Goal: Task Accomplishment & Management: Use online tool/utility

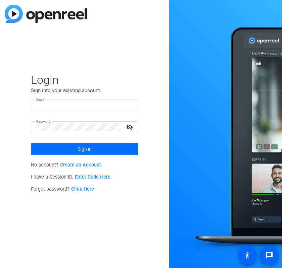
type input "dgarner@churchofjesuschrist.org"
click at [82, 150] on span "Sign in" at bounding box center [85, 149] width 14 height 17
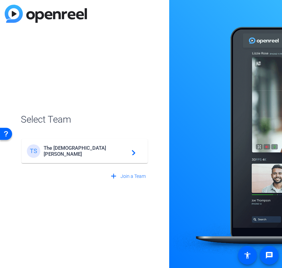
click at [93, 147] on span "The Church of Jesus Christ of Latter-day Saints" at bounding box center [86, 151] width 84 height 12
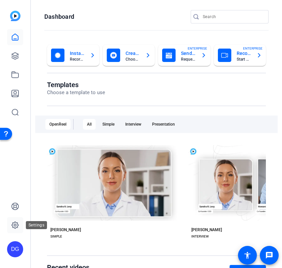
click at [14, 226] on icon at bounding box center [15, 225] width 2 height 2
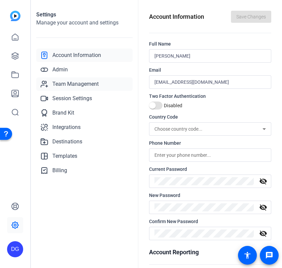
click at [65, 84] on span "Team Management" at bounding box center [75, 84] width 46 height 8
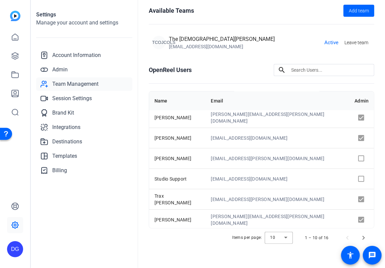
scroll to position [36, 0]
click at [65, 69] on span "Admin" at bounding box center [59, 70] width 15 height 8
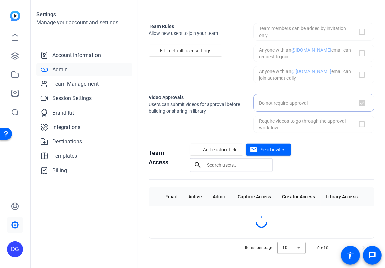
scroll to position [16, 0]
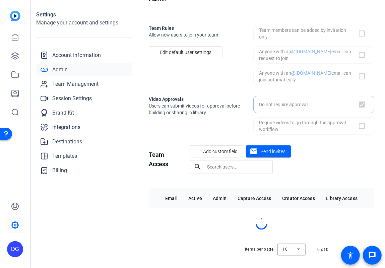
checkbox input "true"
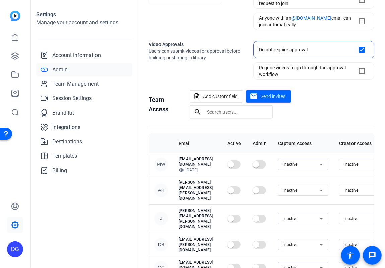
scroll to position [103, 0]
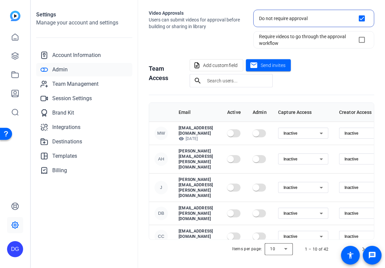
click at [281, 247] on div at bounding box center [279, 249] width 28 height 16
click at [279, 233] on mat-option "100" at bounding box center [279, 234] width 28 height 11
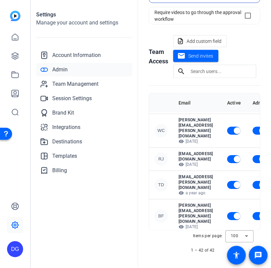
scroll to position [736, 0]
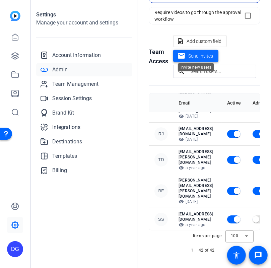
click at [196, 54] on span "Send invites" at bounding box center [200, 56] width 25 height 7
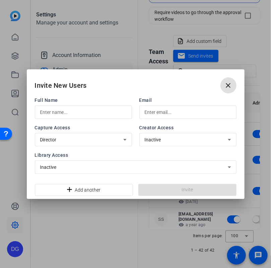
click at [55, 112] on input "text" at bounding box center [83, 112] width 86 height 8
type input "Syndnee Mercader"
click at [157, 113] on input "text" at bounding box center [188, 112] width 86 height 8
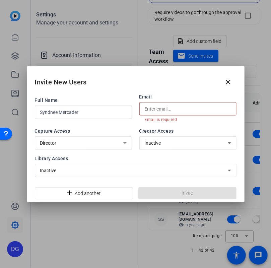
click at [160, 109] on input "text" at bounding box center [188, 109] width 86 height 8
paste input "sydnee.mercader@churchofjesuschrist.org"
click at [182, 109] on input "sydnee.mercader@churchofjesuschrist.org" at bounding box center [188, 109] width 86 height 8
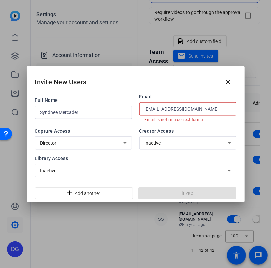
drag, startPoint x: 176, startPoint y: 109, endPoint x: 150, endPoint y: 112, distance: 26.3
click at [124, 110] on div "Full Name Syndnee Mercader Email sydnee.mercader@churchofjesuschrist.org Email …" at bounding box center [136, 108] width 202 height 29
drag, startPoint x: 189, startPoint y: 110, endPoint x: 229, endPoint y: 110, distance: 39.9
click at [238, 111] on div "Full Name Syndnee Mercader Email sydnee.mercader@churchofjesuschrist.org Email …" at bounding box center [136, 139] width 218 height 91
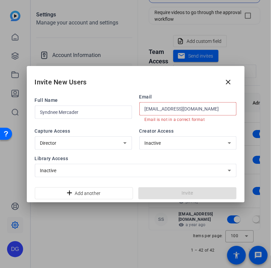
click at [221, 110] on input "sydnee.mercader@churchofjesuschrist.org" at bounding box center [188, 109] width 86 height 8
click at [232, 109] on div "sydnee.mercader@churchofjesuschrist.org" at bounding box center [187, 108] width 97 height 13
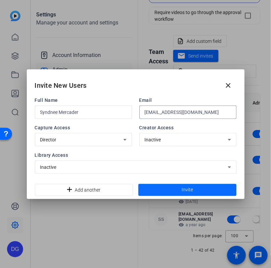
type input "sydnee.mercader@churchofjesuschrist.org"
click at [187, 190] on span "Invite" at bounding box center [187, 189] width 11 height 7
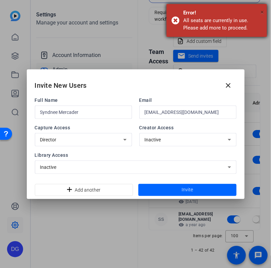
click at [261, 11] on span "×" at bounding box center [262, 12] width 4 height 8
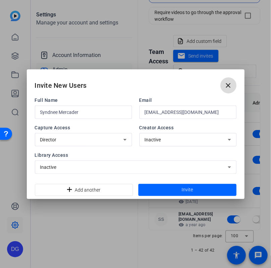
click at [228, 85] on mat-icon "close" at bounding box center [229, 85] width 8 height 8
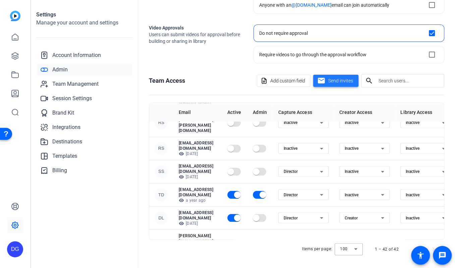
scroll to position [610, 0]
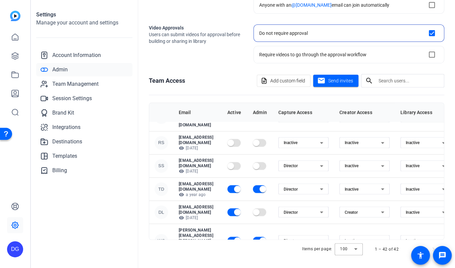
click at [281, 80] on span "Send invites" at bounding box center [340, 80] width 25 height 7
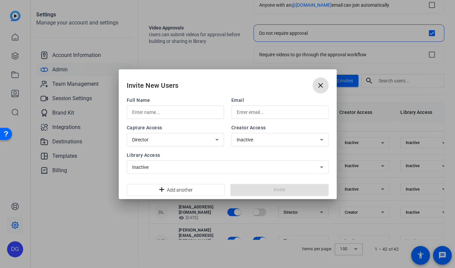
click at [152, 113] on input "text" at bounding box center [175, 112] width 86 height 8
type input "Sydnee"
click at [243, 115] on input "text" at bounding box center [280, 112] width 86 height 8
paste input "sydnee.mercader@churchofjesuschrist.org"
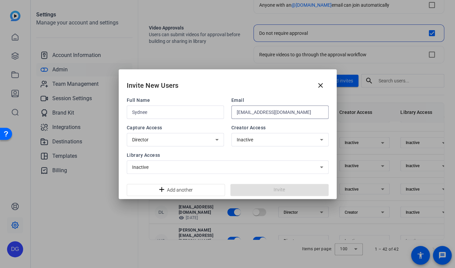
type input "sydnee.mercader@churchofjesuschrist.org"
click at [158, 112] on input "Sydnee" at bounding box center [175, 112] width 86 height 8
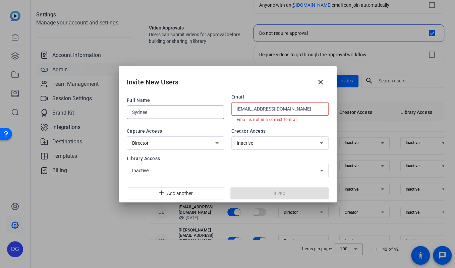
click at [164, 112] on input "Sydnee" at bounding box center [175, 112] width 86 height 8
type input "Sydnee Mercader"
click at [281, 110] on div "sydnee.mercader@churchofjesuschrist.org" at bounding box center [279, 108] width 97 height 13
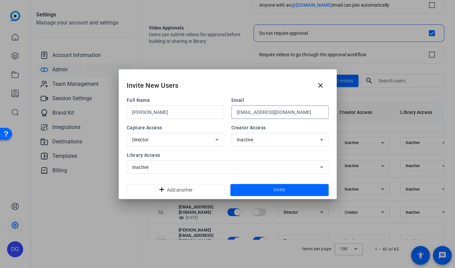
type input "sydnee.mercader@churchofjesuschrist.org"
click at [222, 95] on div "Invite New Users close" at bounding box center [228, 82] width 218 height 27
click at [281, 189] on span "Invite" at bounding box center [279, 189] width 11 height 7
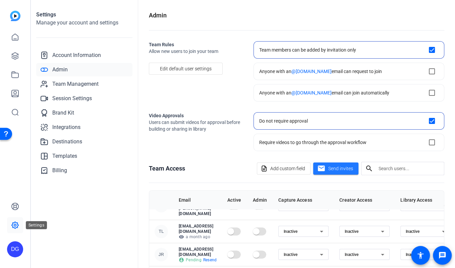
click at [13, 226] on icon at bounding box center [15, 225] width 7 height 7
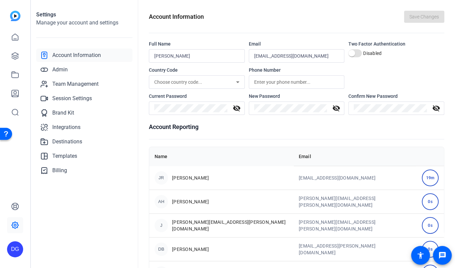
click at [13, 248] on div "DG" at bounding box center [15, 249] width 16 height 16
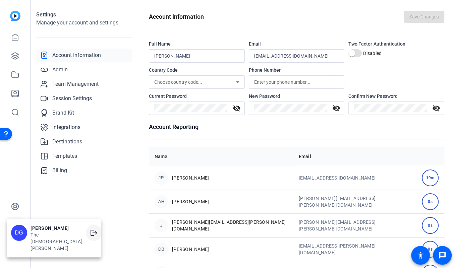
click at [86, 234] on span at bounding box center [94, 233] width 16 height 16
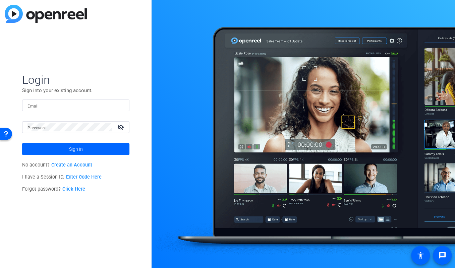
type input "dgarner@churchofjesuschrist.org"
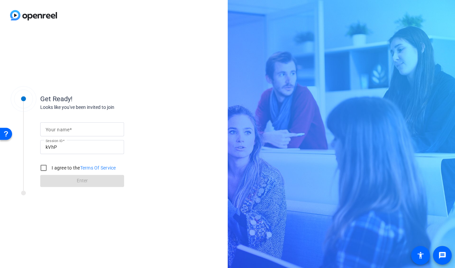
drag, startPoint x: 60, startPoint y: 129, endPoint x: 61, endPoint y: 132, distance: 3.5
click at [59, 129] on mat-label "Your name" at bounding box center [58, 129] width 24 height 5
click at [59, 129] on input "Your name" at bounding box center [82, 129] width 73 height 8
type input "[PERSON_NAME]"
click at [44, 168] on input "I agree to the Terms Of Service" at bounding box center [43, 167] width 13 height 13
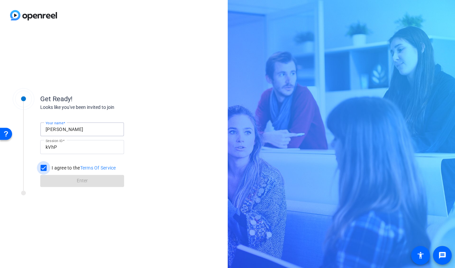
checkbox input "true"
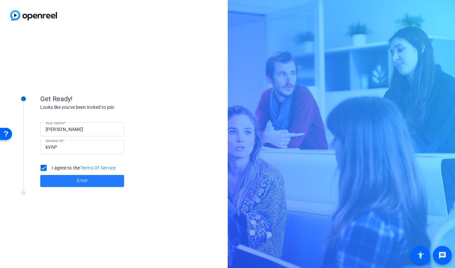
click at [80, 181] on span "Enter" at bounding box center [82, 180] width 11 height 7
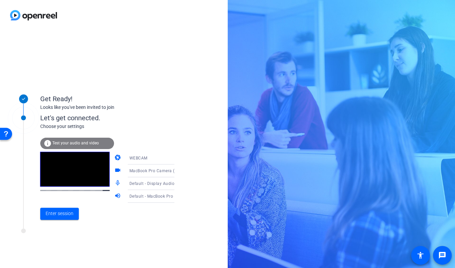
click at [179, 171] on icon at bounding box center [180, 171] width 3 height 2
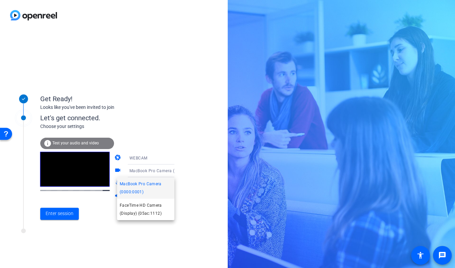
click at [151, 208] on span "FaceTime HD Camera (Display) (05ac:1112)" at bounding box center [146, 209] width 52 height 16
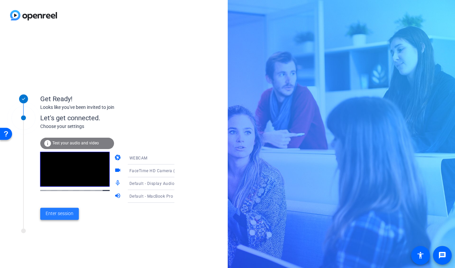
click at [64, 214] on span "Enter session" at bounding box center [60, 213] width 28 height 7
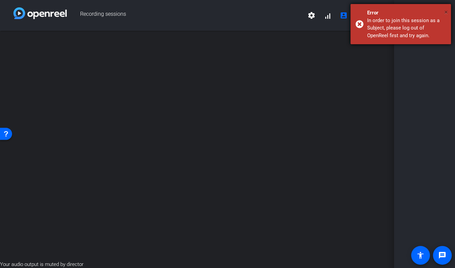
click at [446, 12] on span "×" at bounding box center [446, 12] width 4 height 8
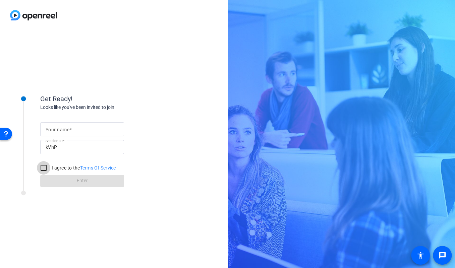
click at [43, 169] on input "I agree to the Terms Of Service" at bounding box center [43, 167] width 13 height 13
checkbox input "true"
click at [86, 181] on form "Your name Session ID kVhP I agree to the Terms Of Service Enter" at bounding box center [82, 153] width 84 height 68
click at [70, 126] on input "Your name" at bounding box center [82, 129] width 73 height 8
type input "[PERSON_NAME]"
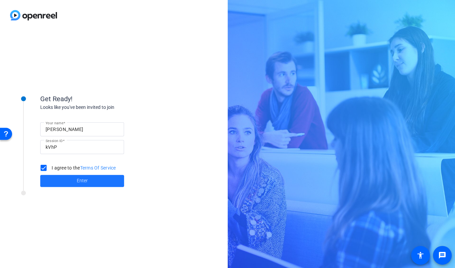
click at [73, 181] on span at bounding box center [82, 181] width 84 height 16
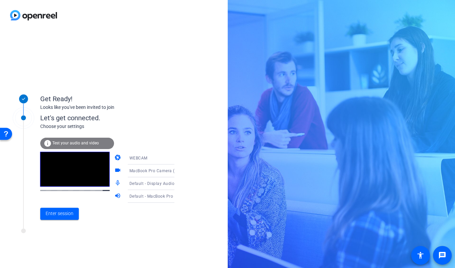
click at [160, 171] on span "MacBook Pro Camera (0000:0001)" at bounding box center [163, 170] width 68 height 5
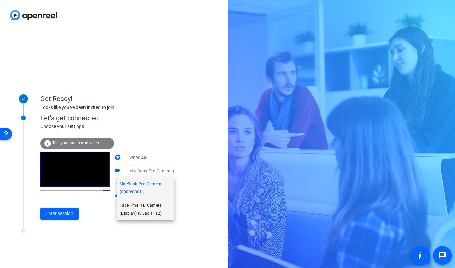
click at [145, 213] on span "FaceTime HD Camera (Display) (05ac:1112)" at bounding box center [146, 209] width 52 height 16
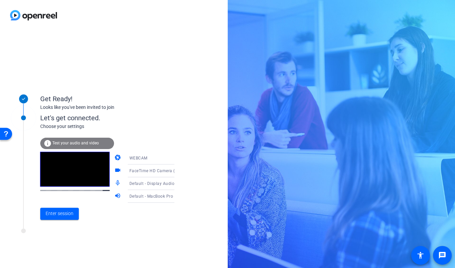
click at [114, 196] on mat-icon "volume_up" at bounding box center [118, 196] width 8 height 8
